Goal: Contribute content

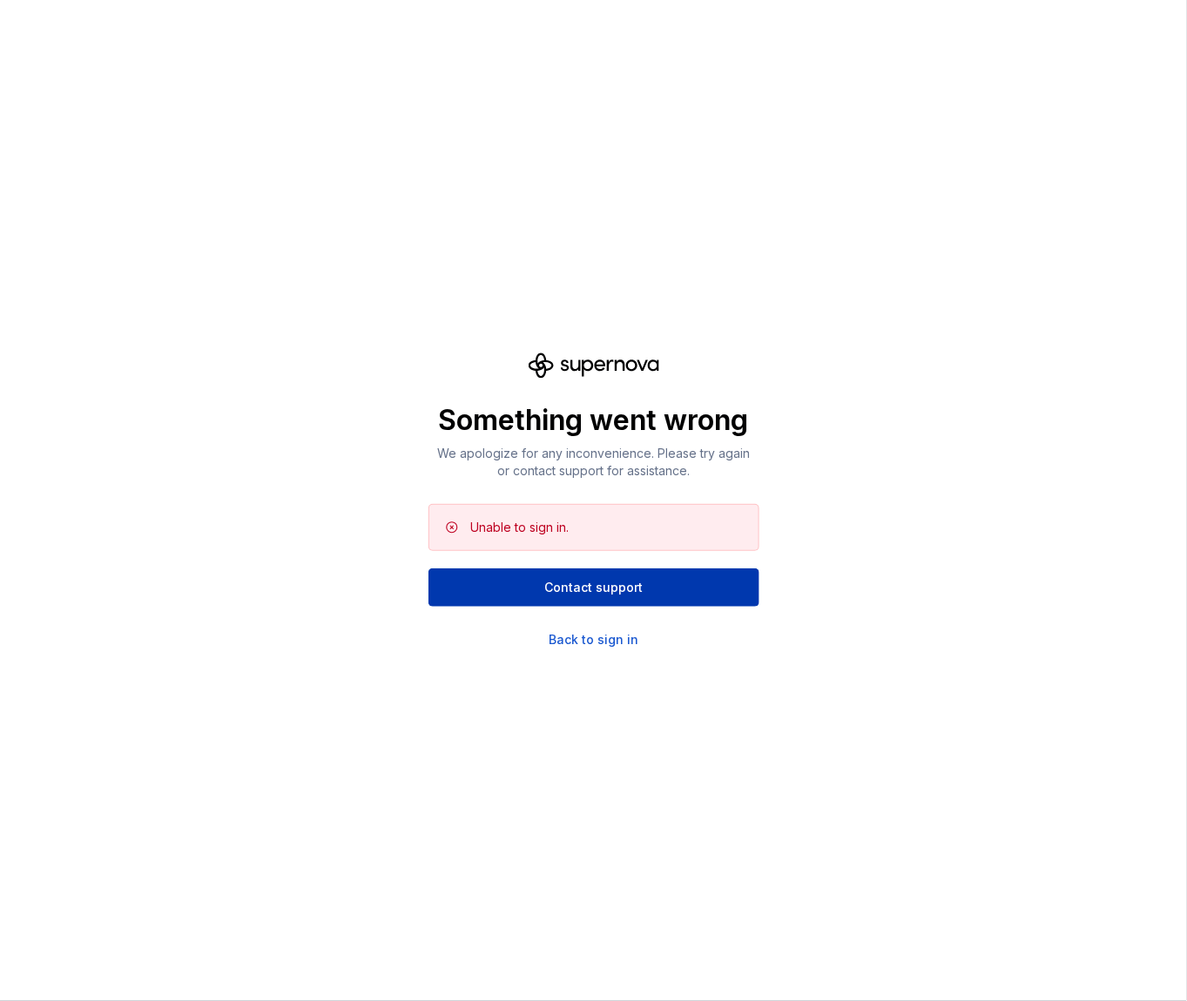
click at [592, 586] on span "Contact support" at bounding box center [593, 587] width 98 height 17
click at [573, 636] on div "Back to sign in" at bounding box center [593, 639] width 90 height 17
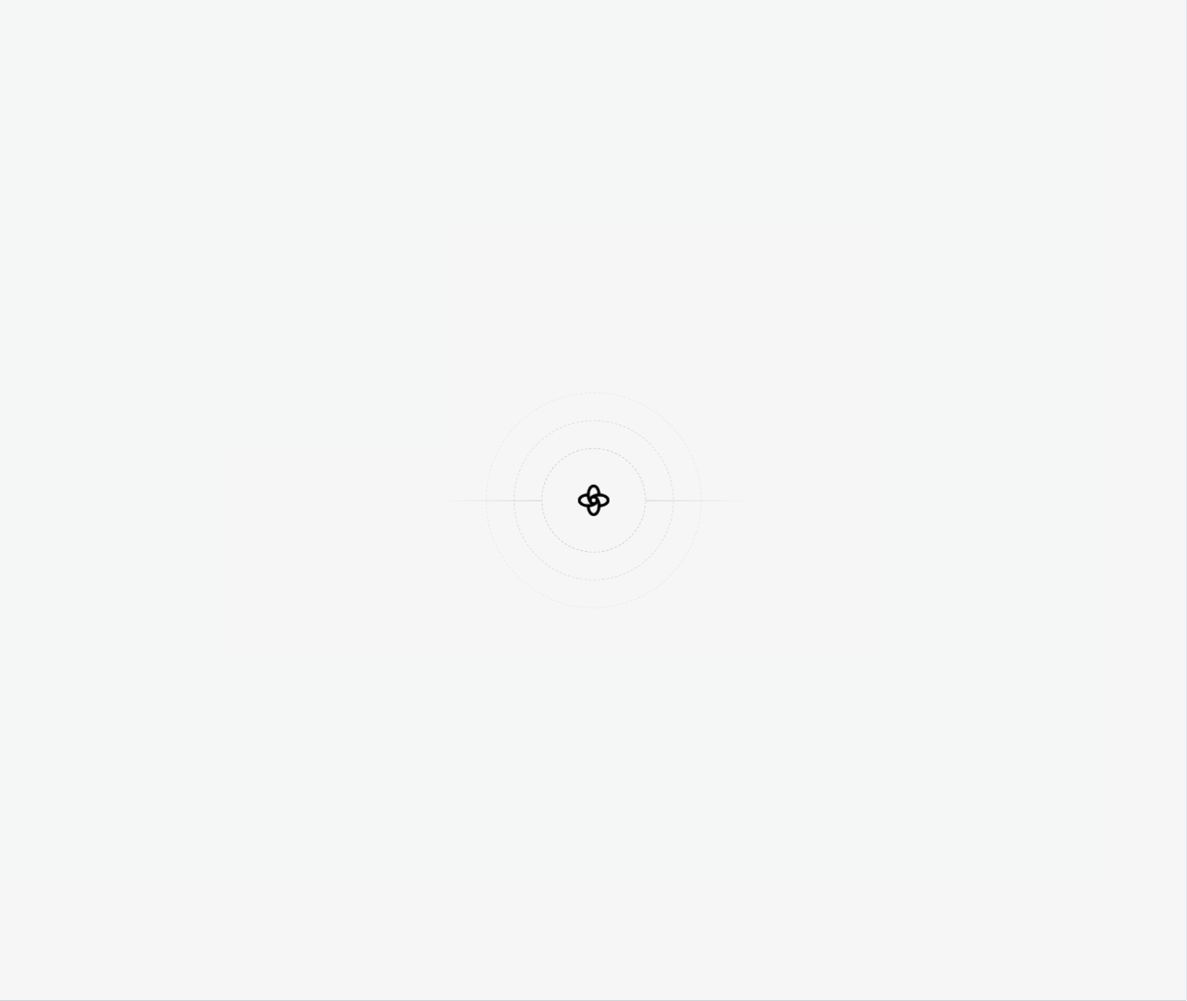
scroll to position [478, 0]
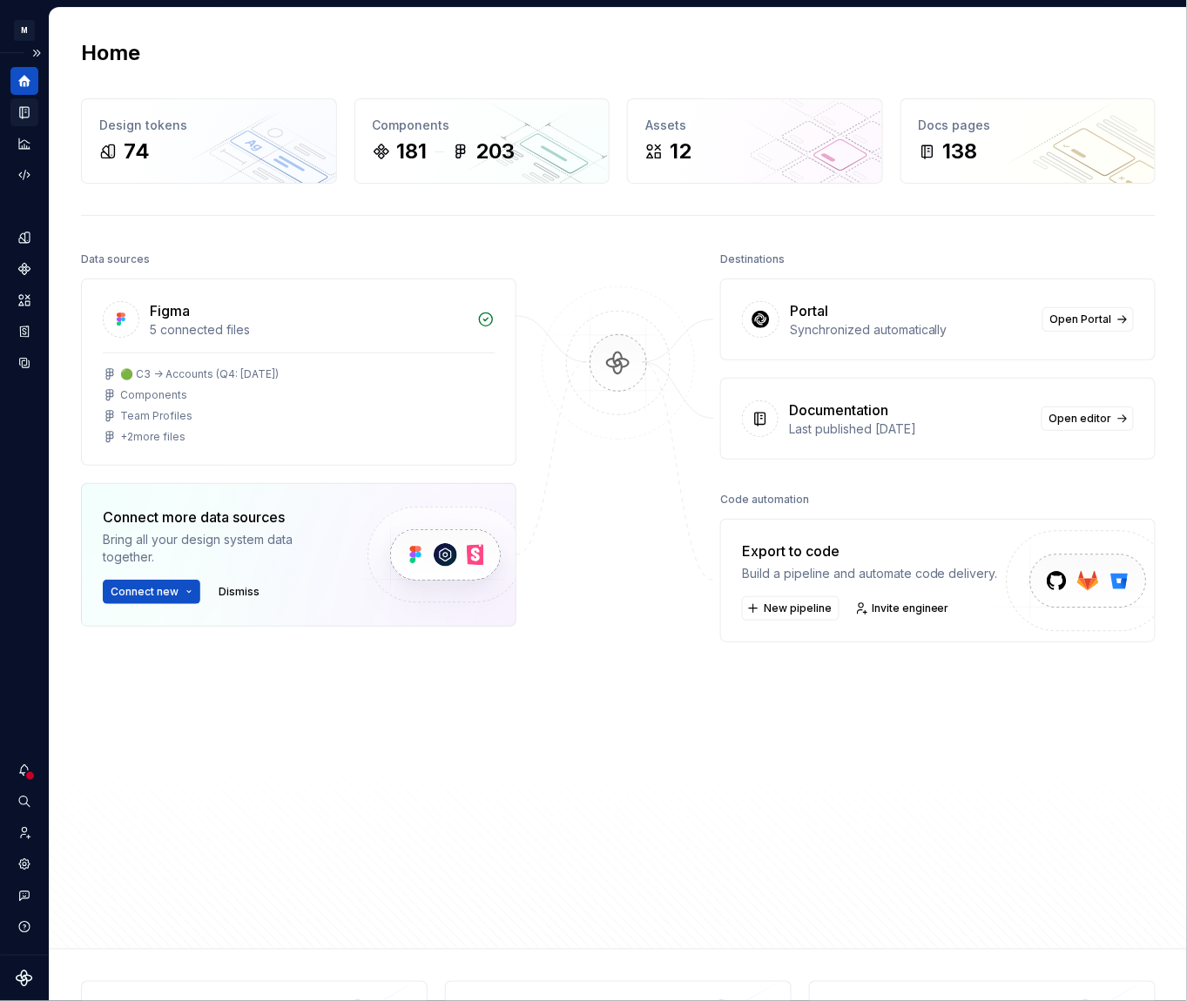
click at [29, 114] on icon "Documentation" at bounding box center [24, 112] width 9 height 11
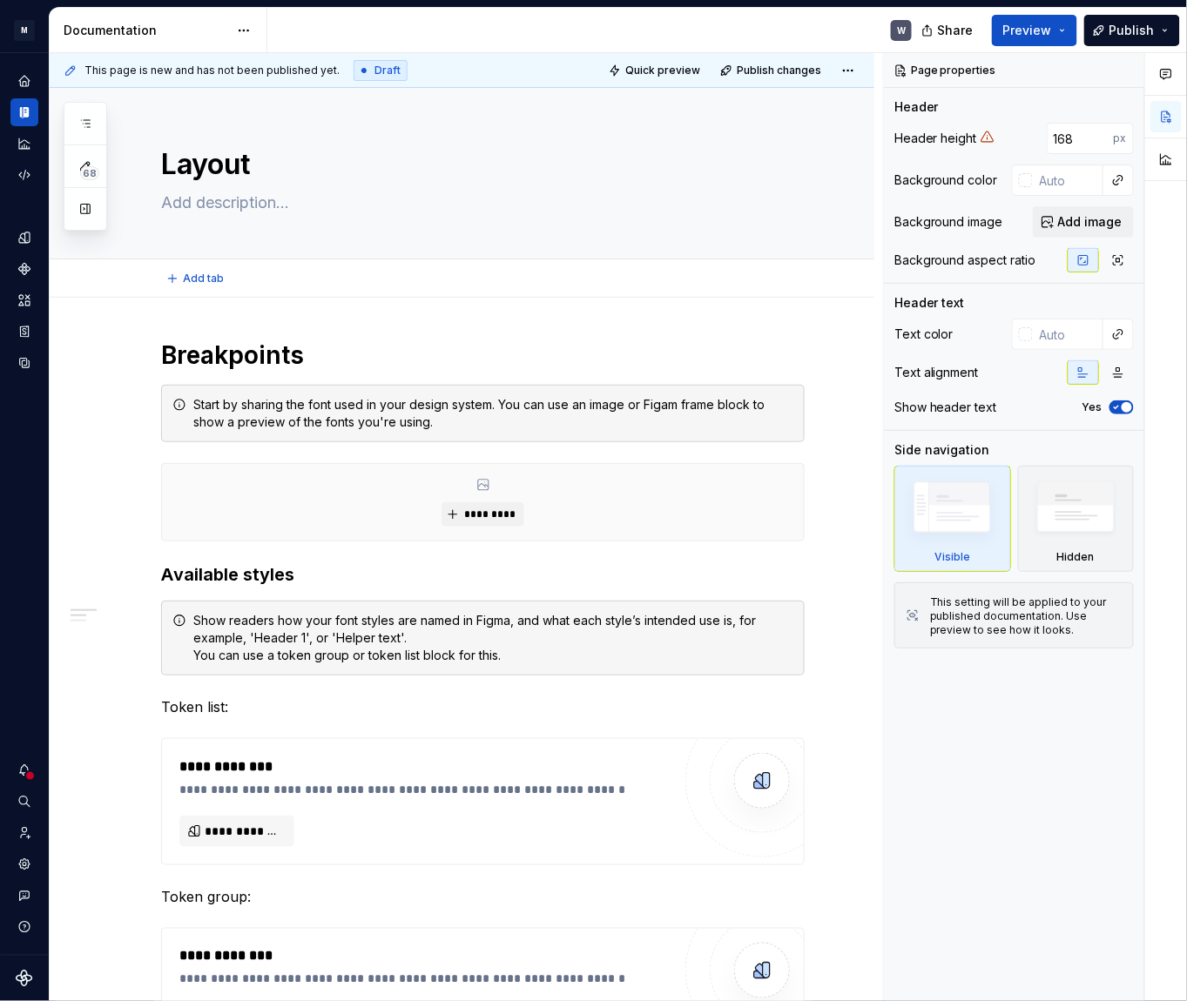
type textarea "*"
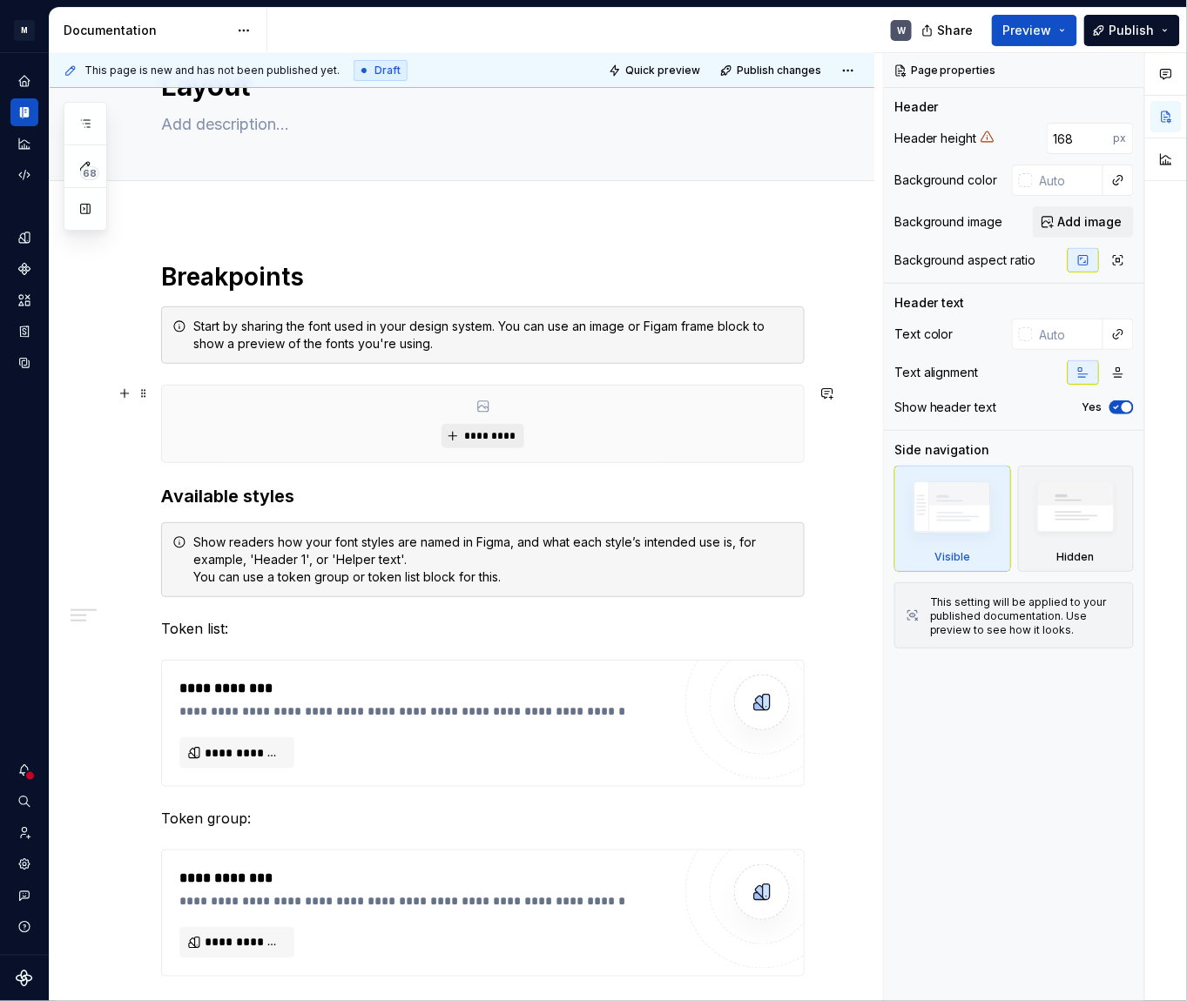
click at [491, 437] on span "*********" at bounding box center [489, 436] width 53 height 14
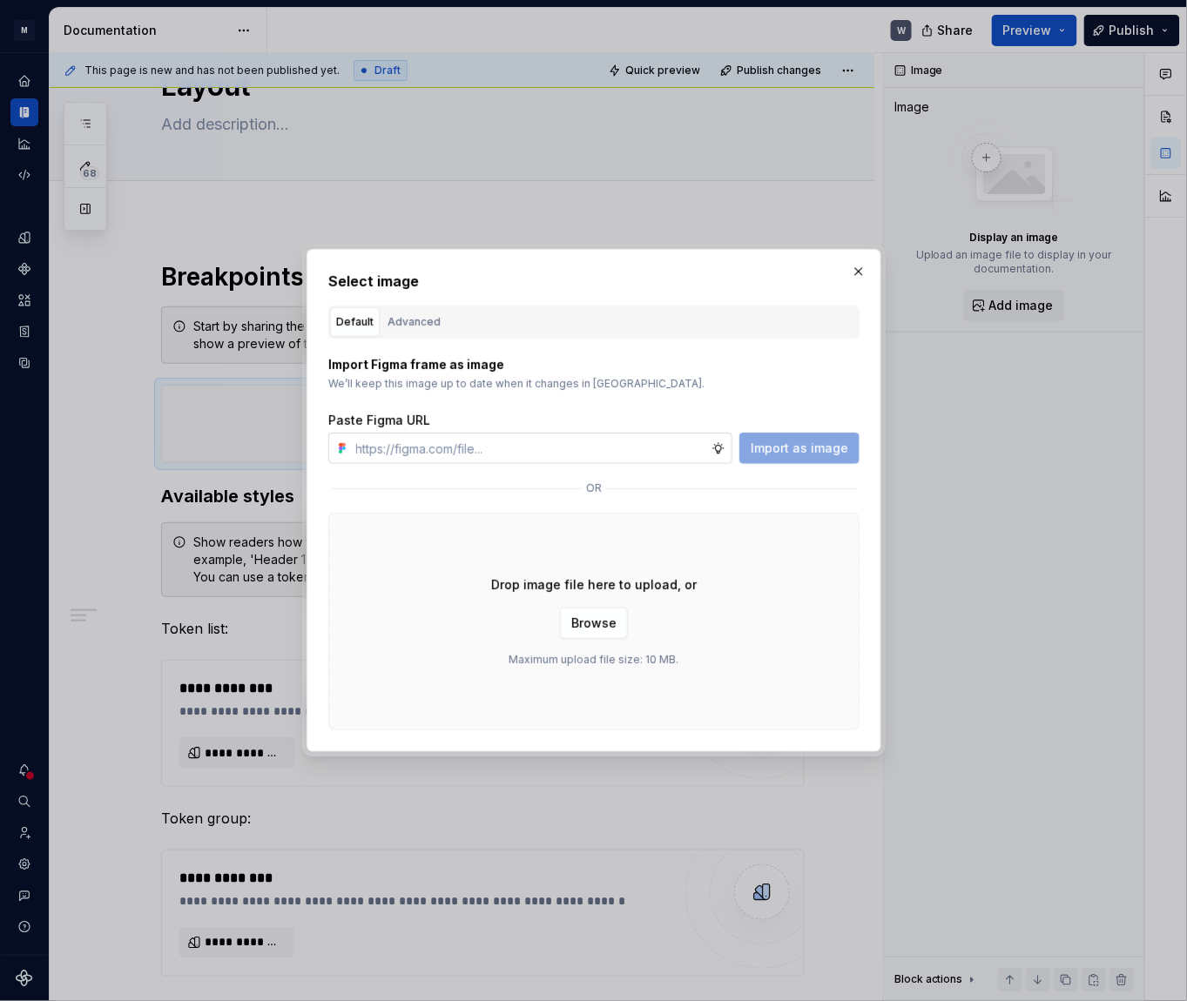
click at [476, 449] on input "text" at bounding box center [530, 448] width 362 height 31
type input "Header"
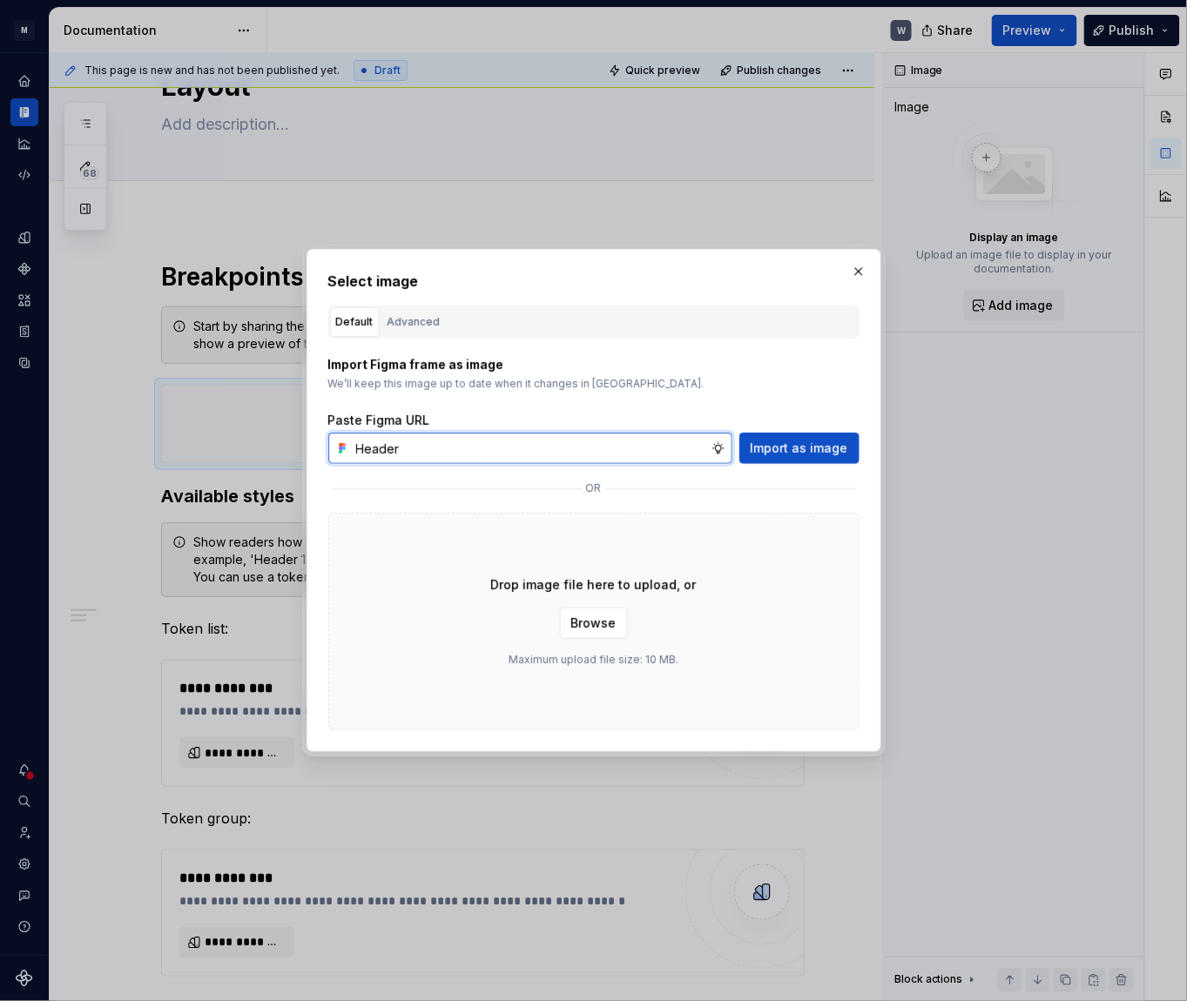
type textarea "*"
drag, startPoint x: 437, startPoint y: 451, endPoint x: 179, endPoint y: 443, distance: 257.8
click at [191, 443] on div "Select image Default Advanced Import Figma frame as image We’ll keep this image…" at bounding box center [593, 500] width 1187 height 1001
paste input "https://www.figma.com/design/X3TeYHXqqQoJMt0xtkQNul/icon---drawings?node-id=116…"
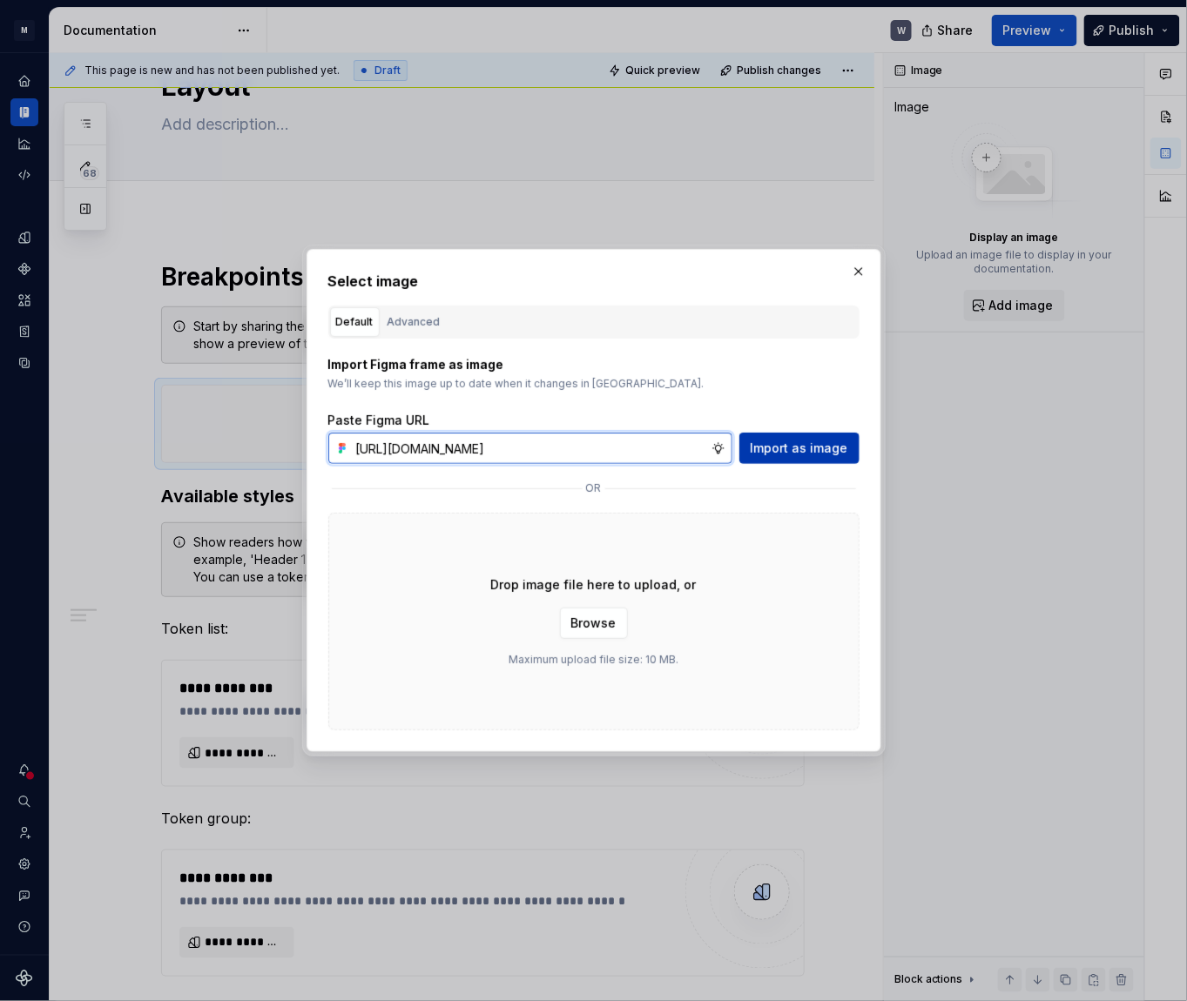
type input "https://www.figma.com/design/X3TeYHXqqQoJMt0xtkQNul/icon---drawings?node-id=116…"
click at [761, 443] on span "Import as image" at bounding box center [799, 448] width 98 height 17
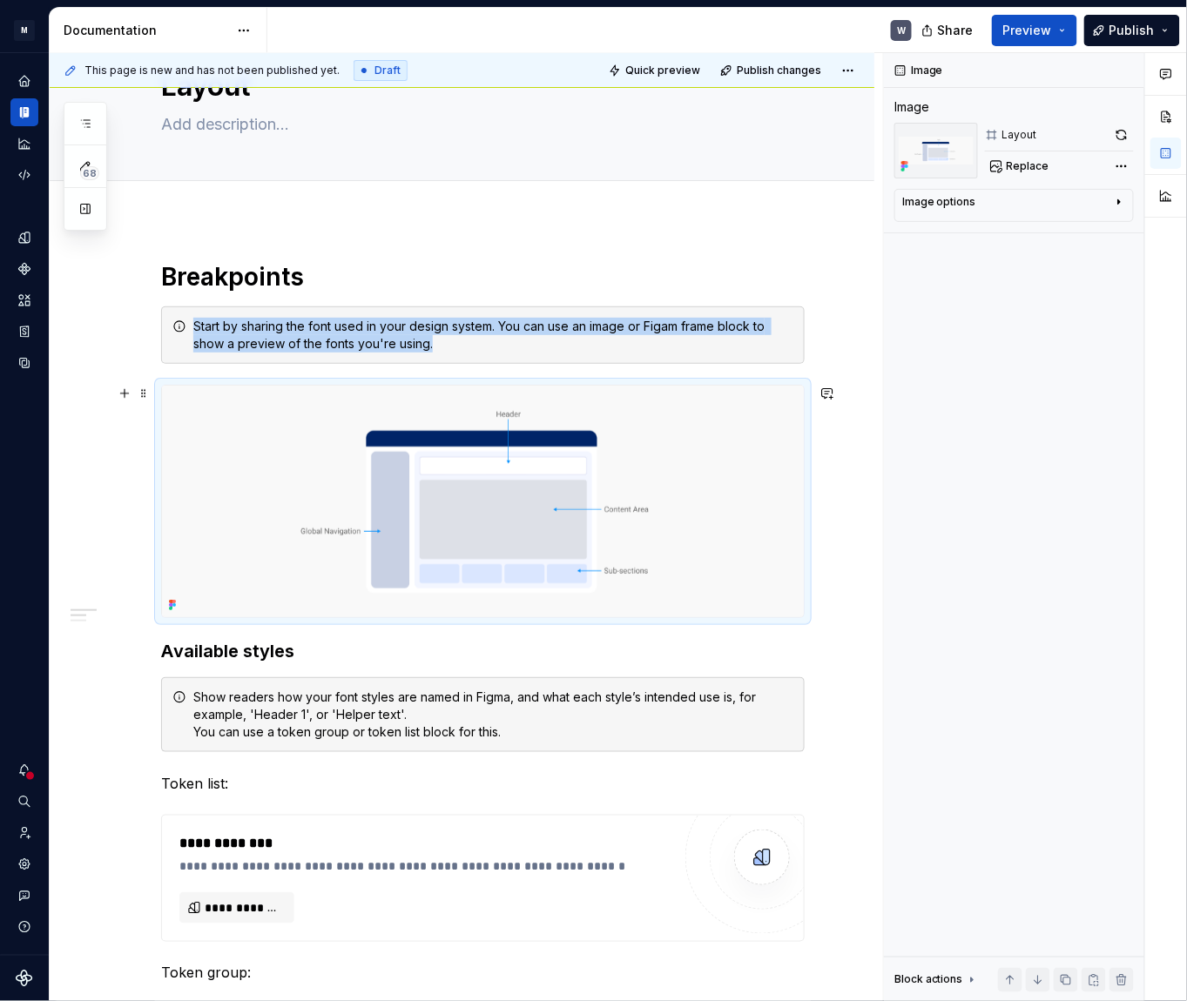
click at [246, 488] on img at bounding box center [483, 502] width 642 height 232
click at [661, 67] on span "Quick preview" at bounding box center [662, 71] width 75 height 14
click at [139, 397] on span at bounding box center [144, 393] width 14 height 24
click at [189, 451] on div "Move up" at bounding box center [225, 447] width 113 height 17
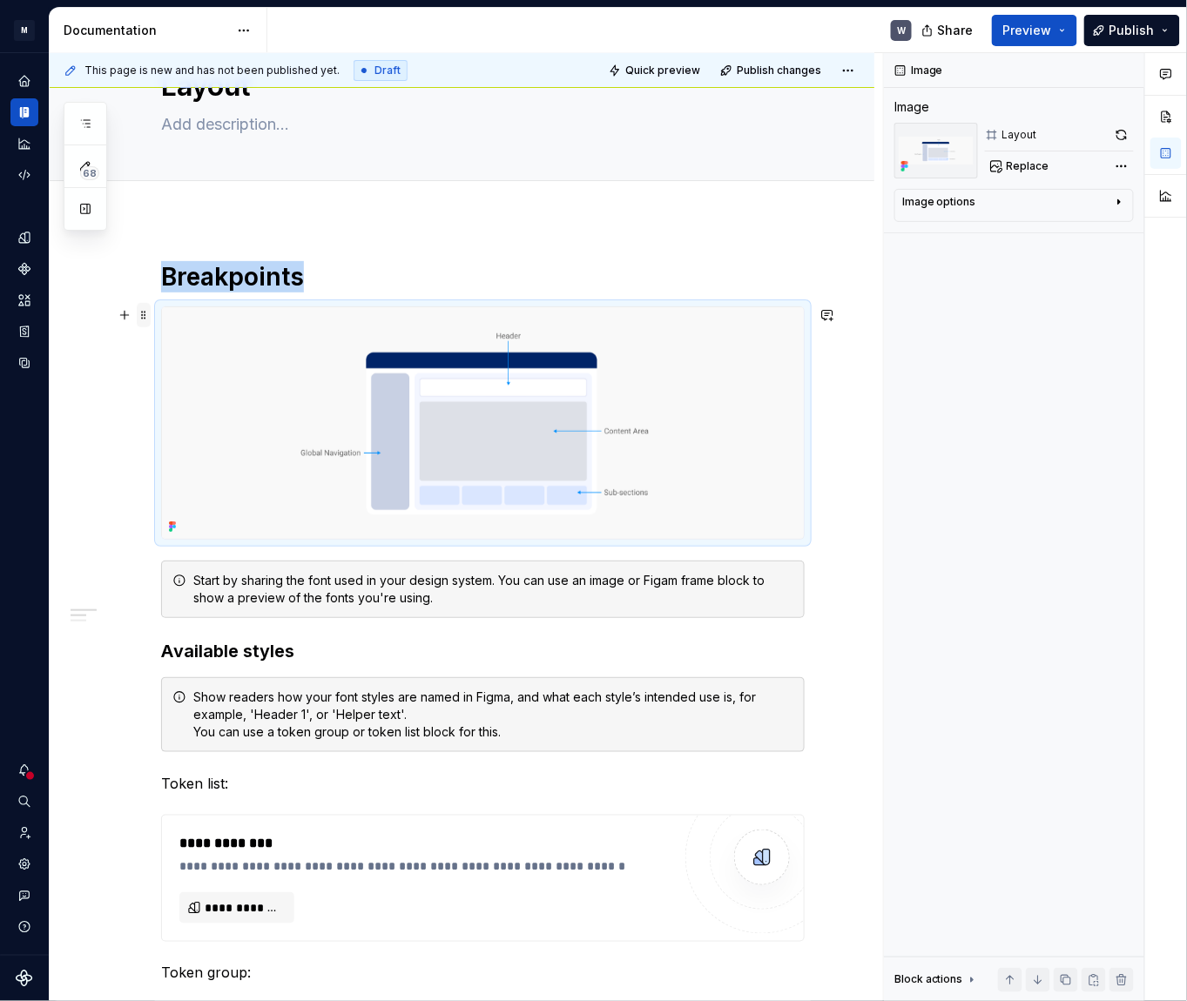
click at [143, 317] on span at bounding box center [144, 315] width 14 height 24
click at [169, 374] on div "Move up" at bounding box center [225, 368] width 113 height 17
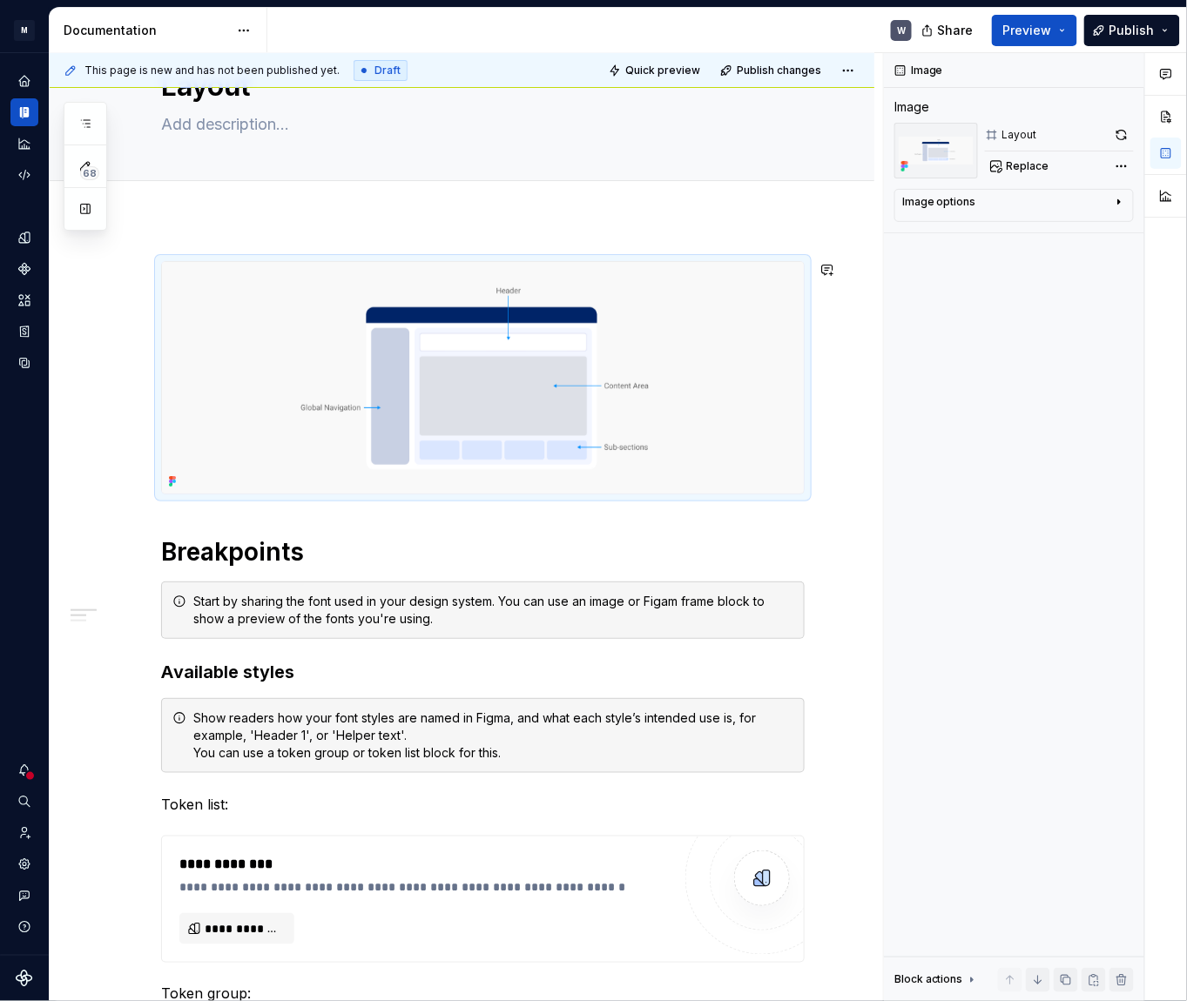
click at [668, 69] on span "Quick preview" at bounding box center [662, 71] width 75 height 14
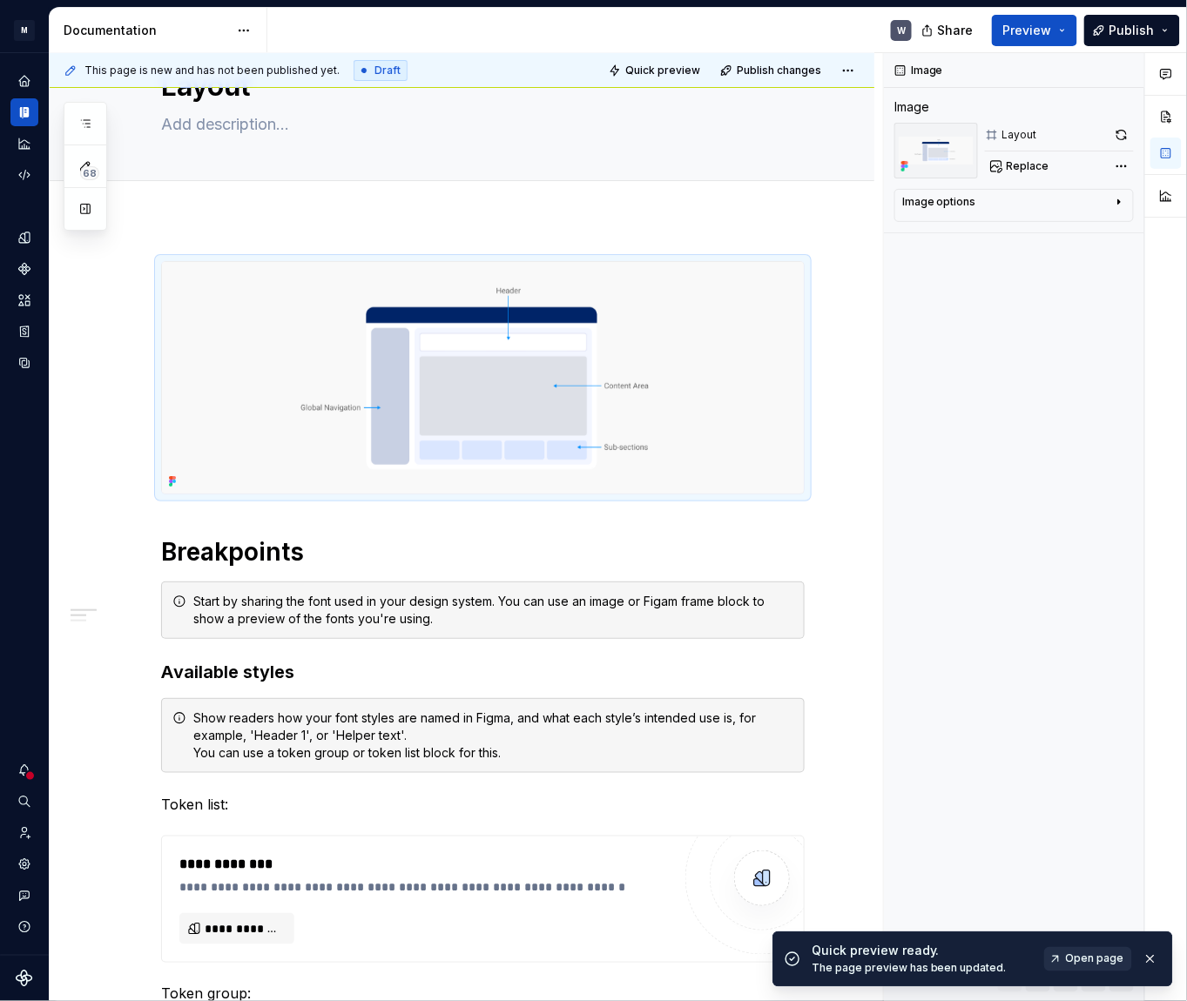
click at [1095, 959] on span "Open page" at bounding box center [1095, 959] width 58 height 14
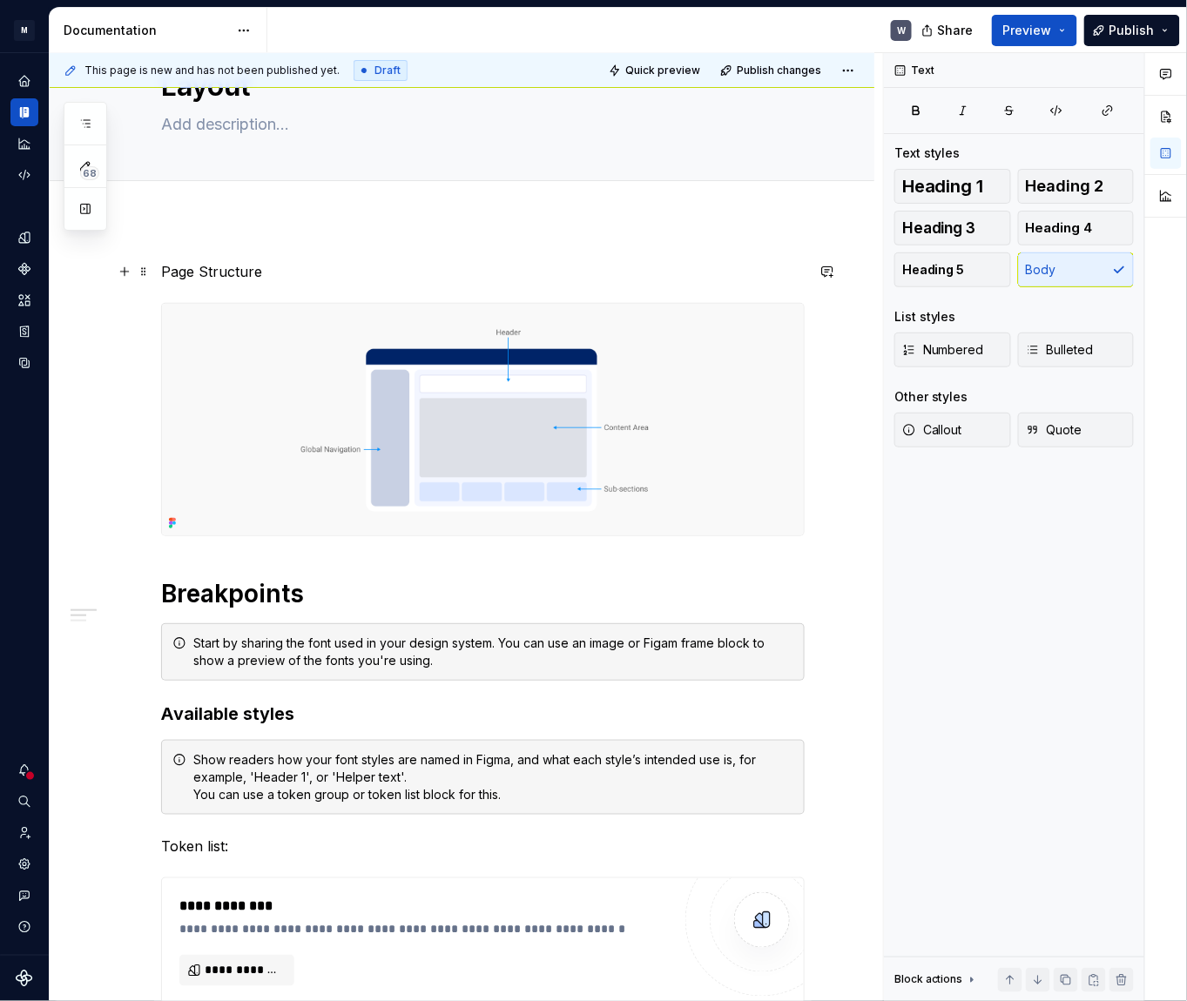
click at [219, 276] on p "Page Structure" at bounding box center [482, 271] width 643 height 21
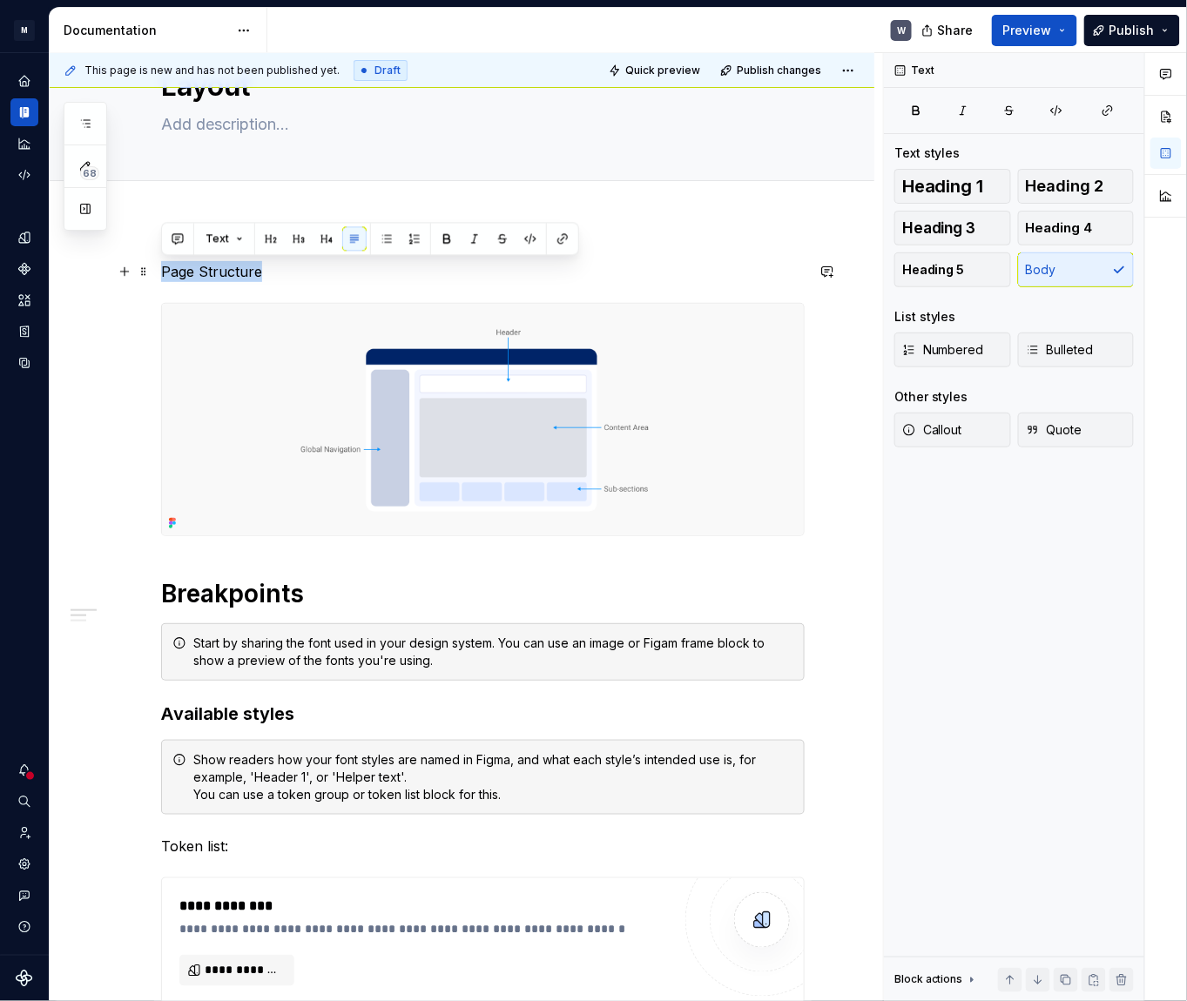
click at [214, 279] on p "Page Structure" at bounding box center [482, 271] width 643 height 21
click at [264, 240] on button "button" at bounding box center [271, 238] width 24 height 24
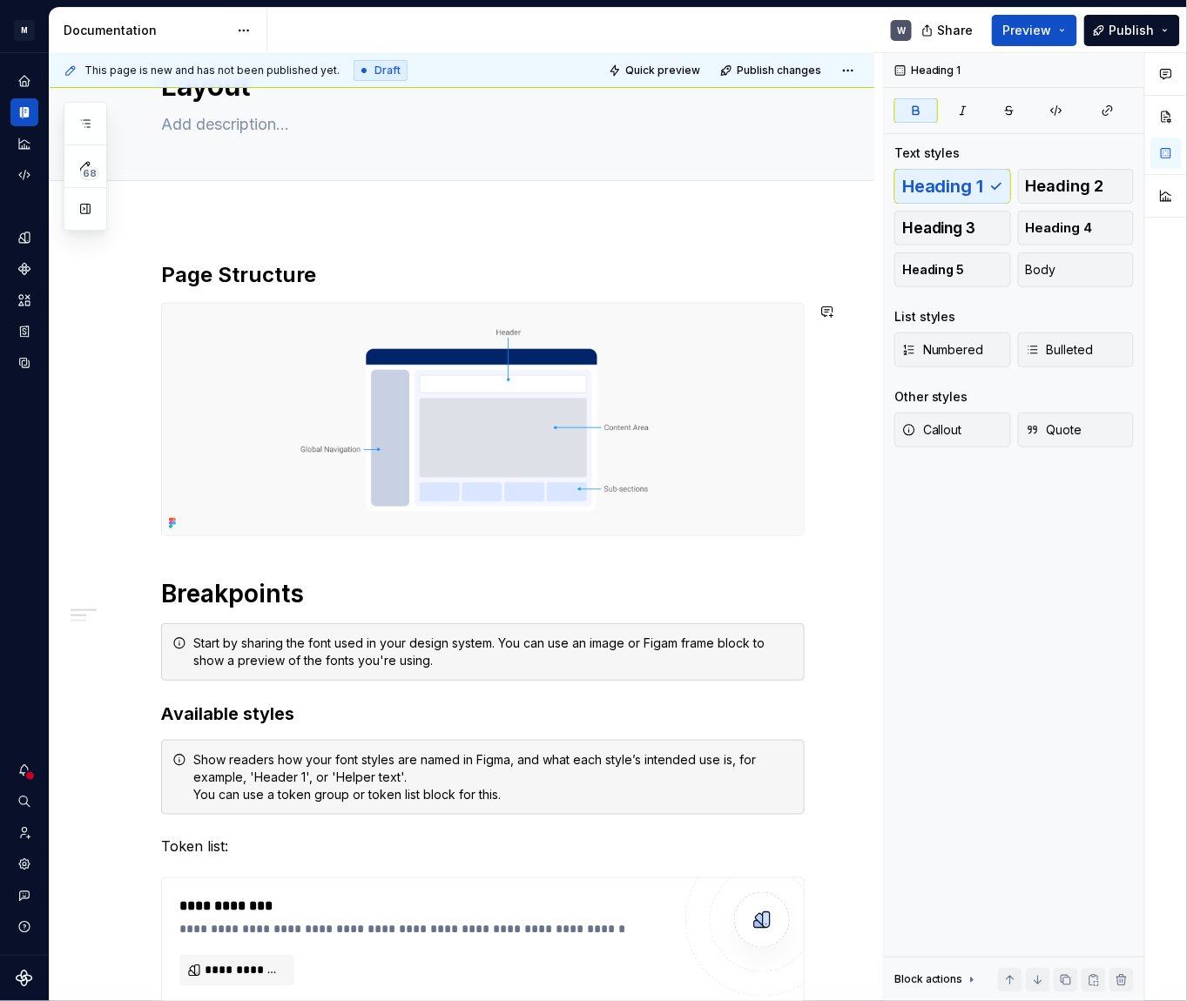
click at [177, 553] on div "**********" at bounding box center [482, 1009] width 643 height 1497
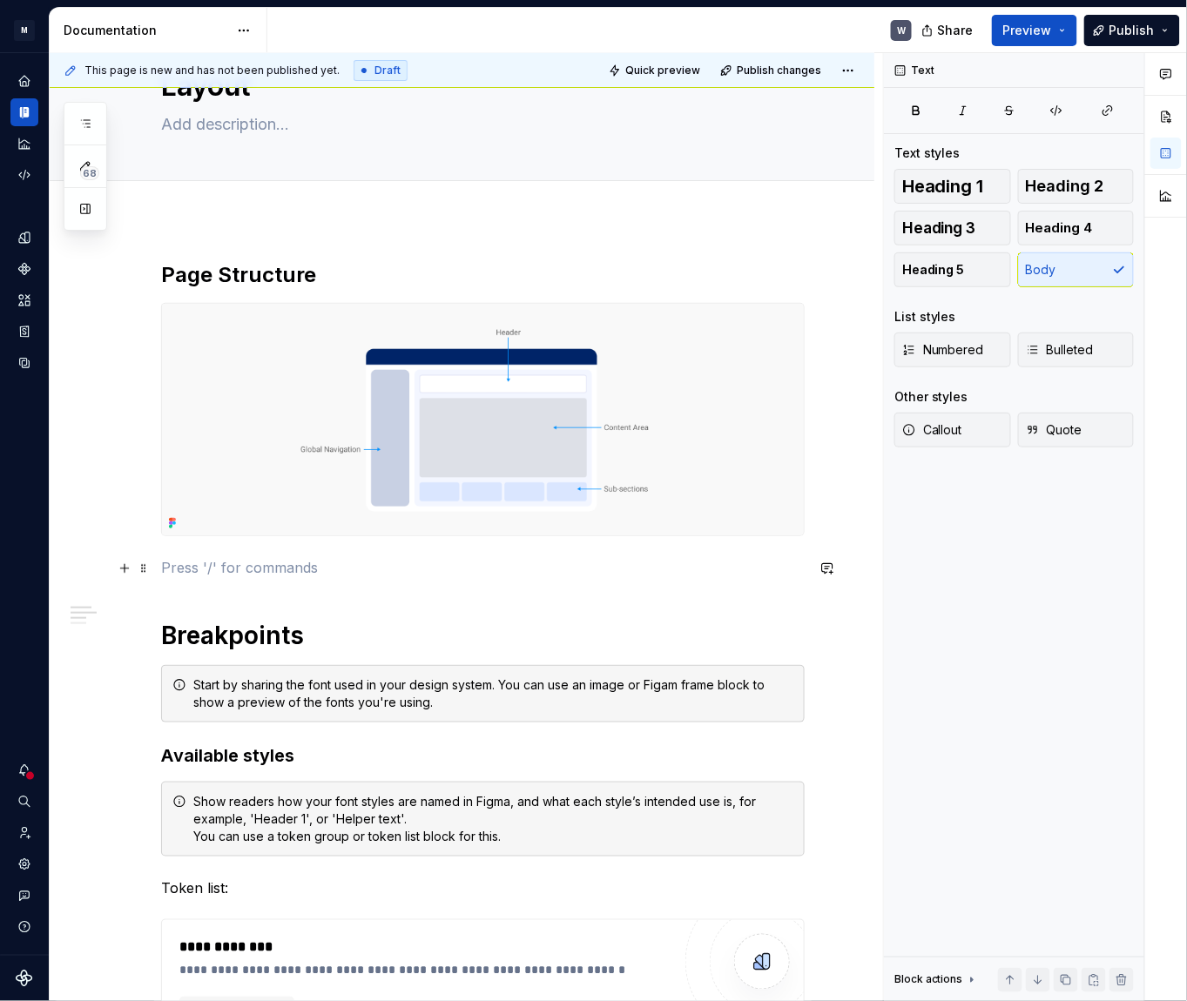
click at [213, 577] on p at bounding box center [482, 567] width 643 height 21
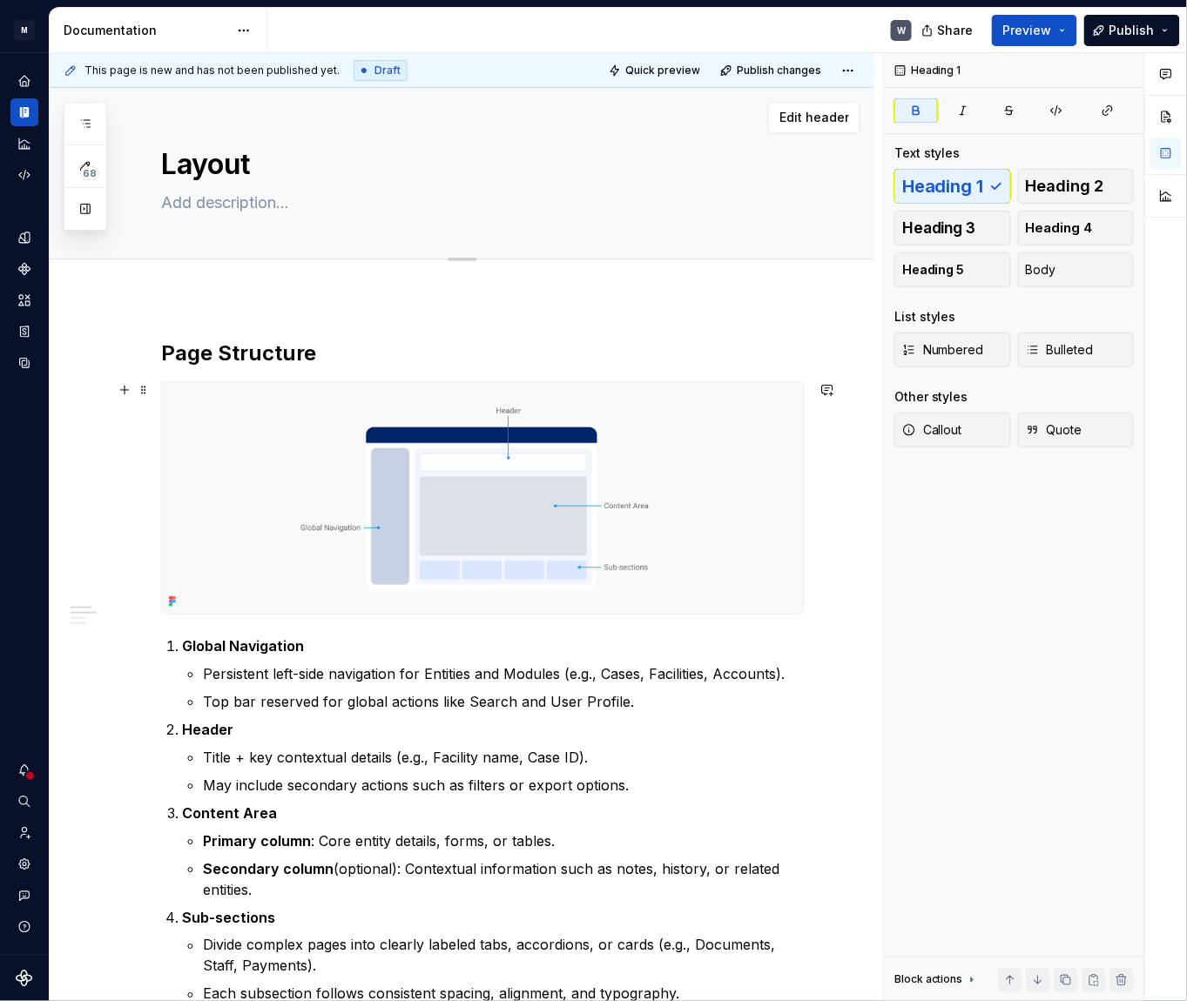
scroll to position [0, 0]
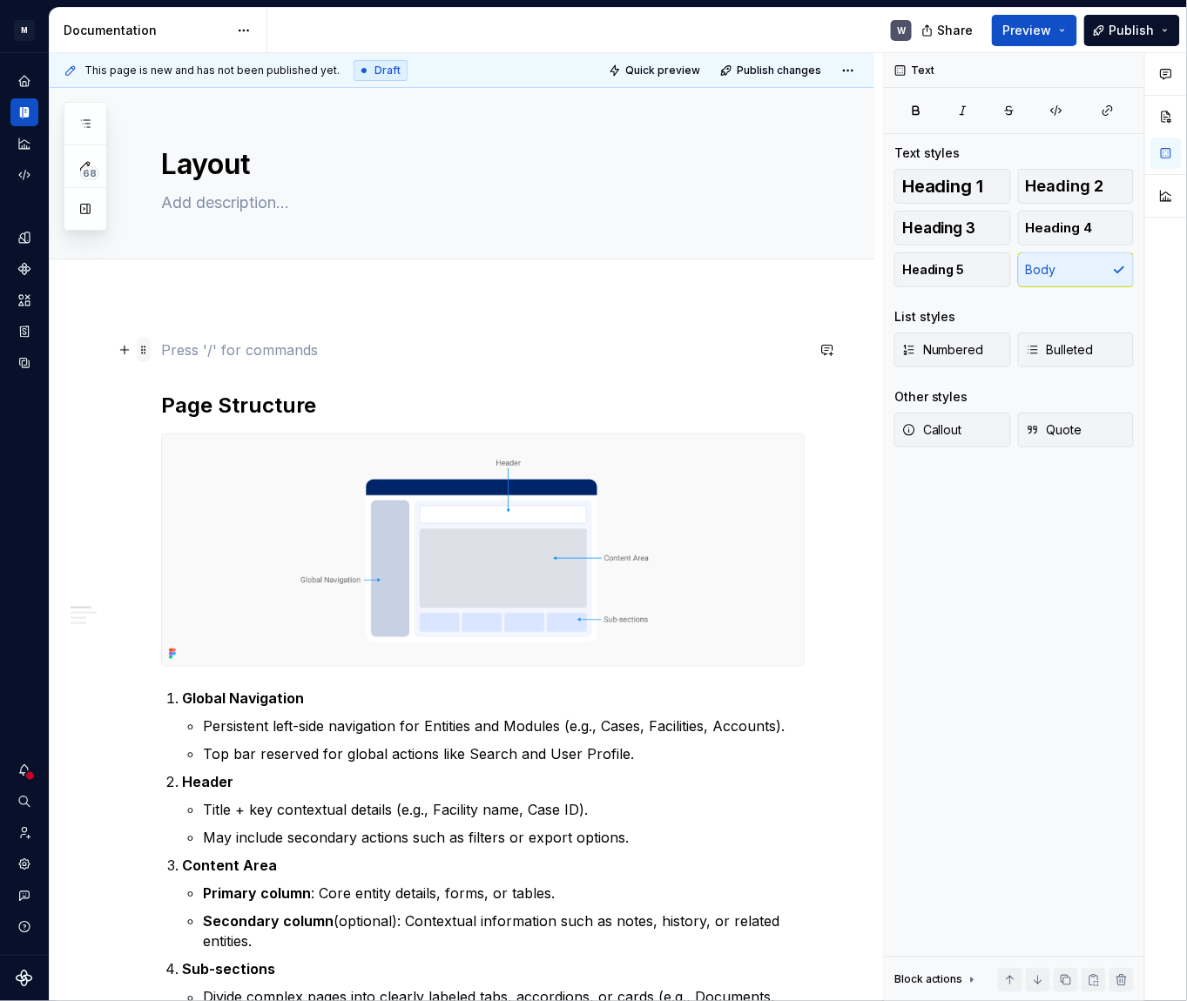
click at [144, 350] on span at bounding box center [144, 350] width 14 height 24
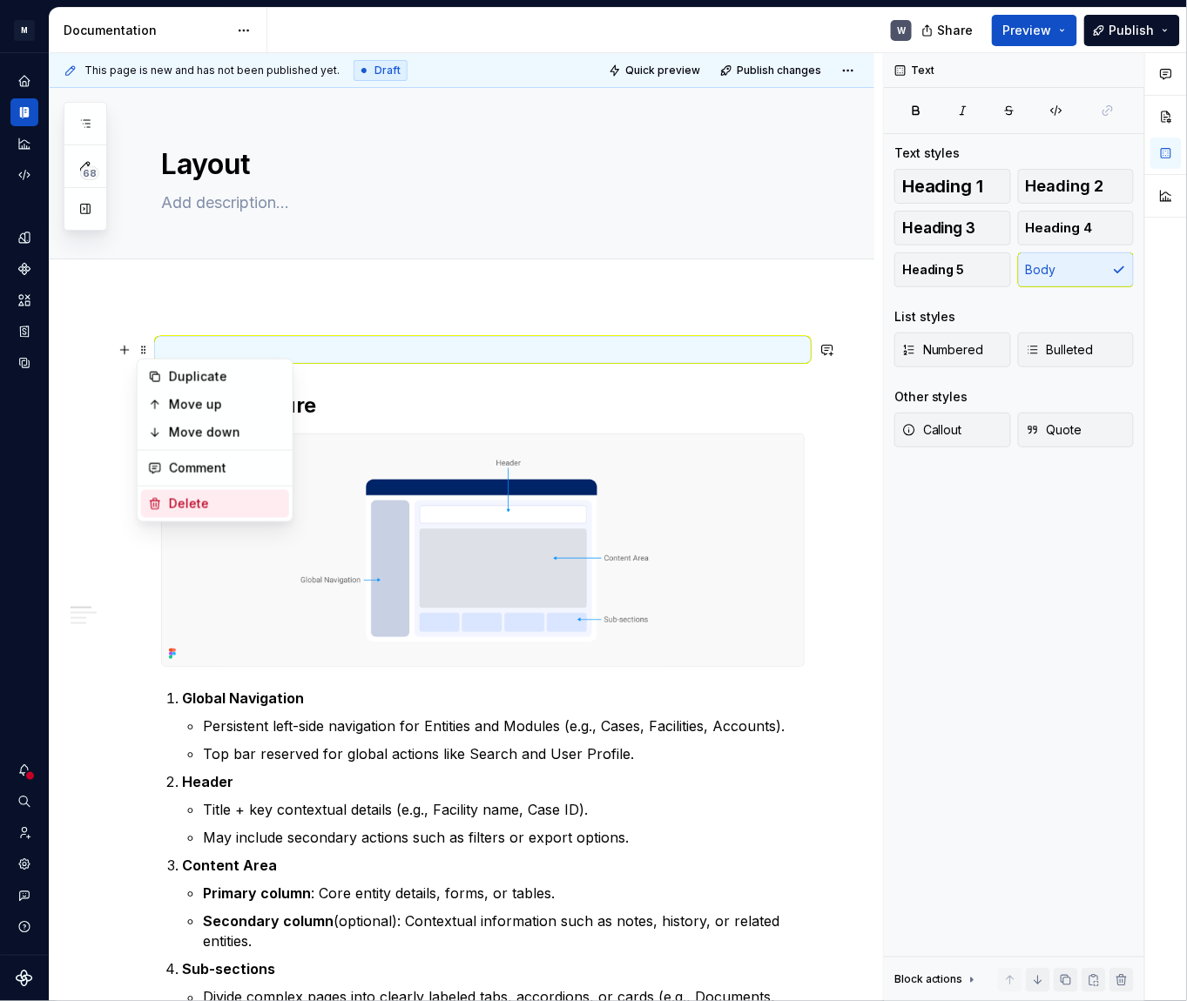
click at [177, 501] on div "Delete" at bounding box center [225, 503] width 113 height 17
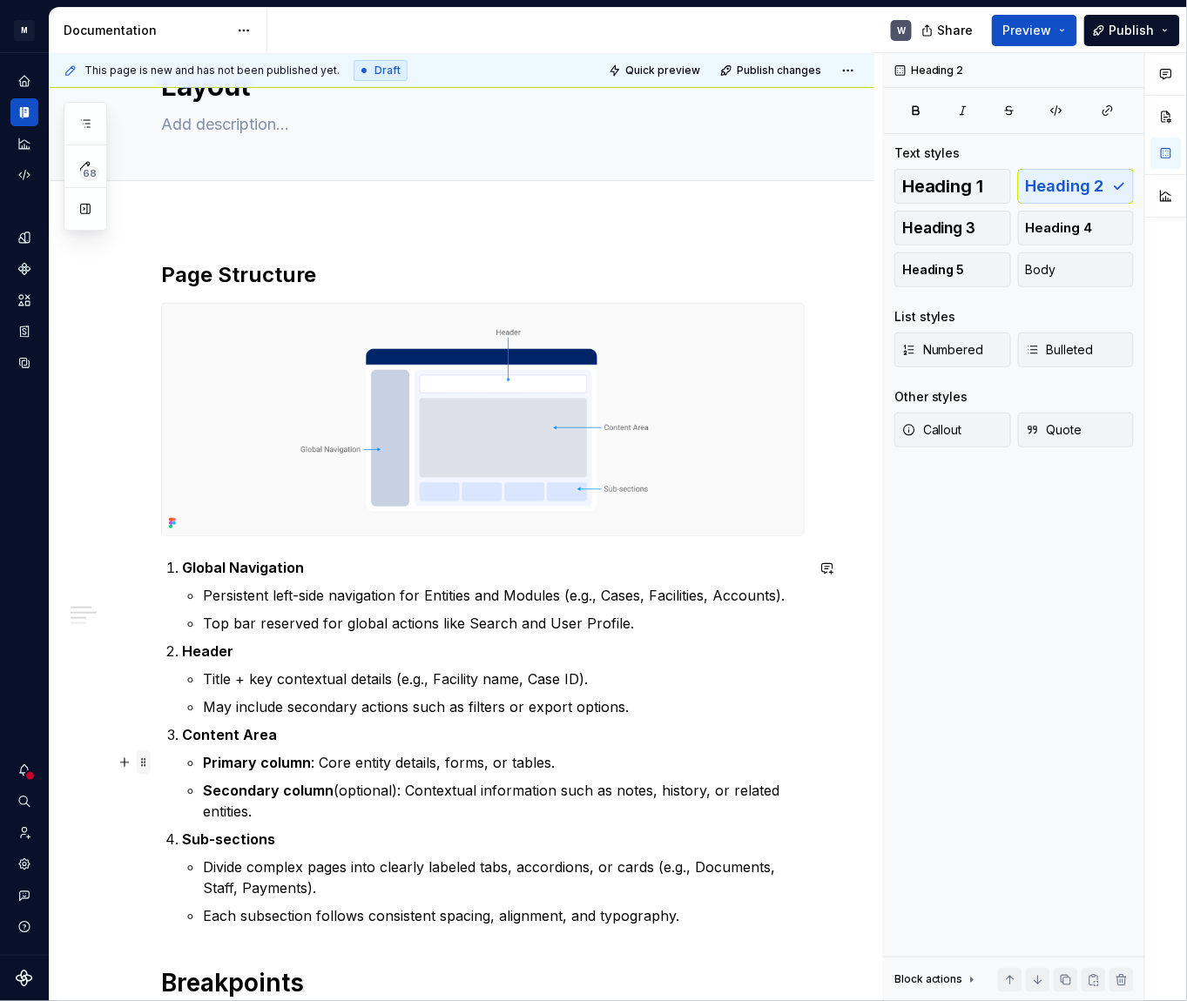
scroll to position [316, 0]
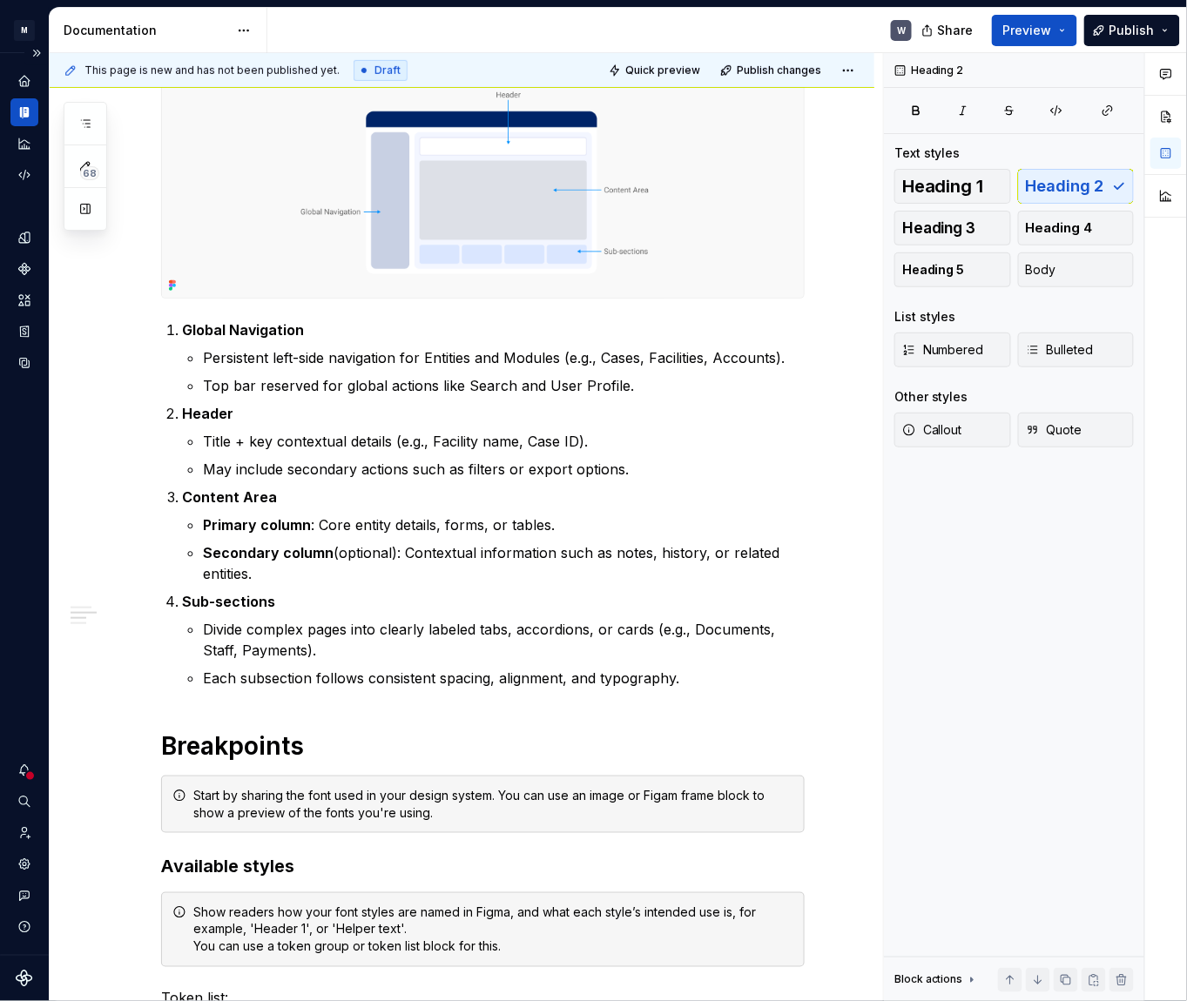
type textarea "*"
